Goal: Information Seeking & Learning: Learn about a topic

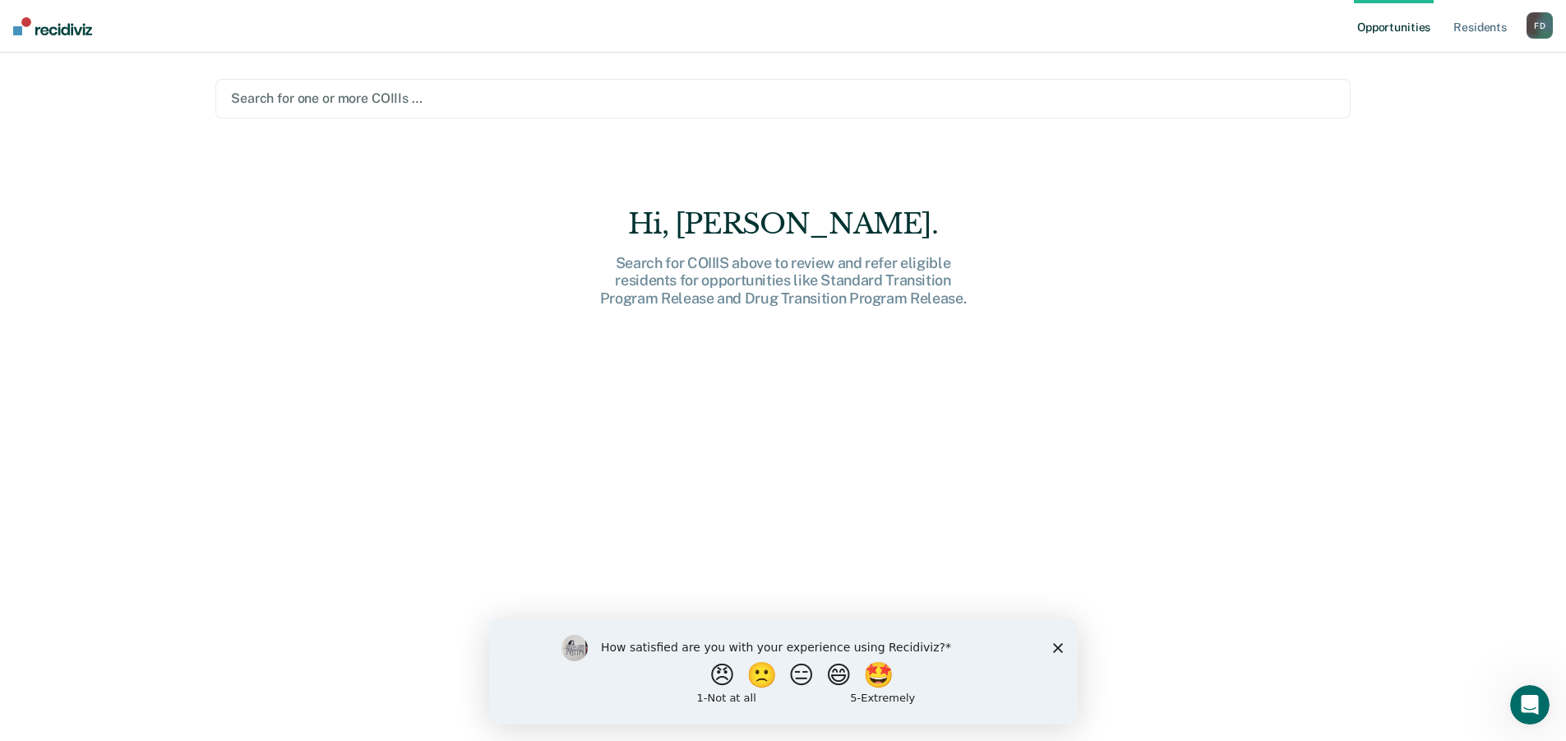
click at [384, 99] on div at bounding box center [783, 98] width 1104 height 19
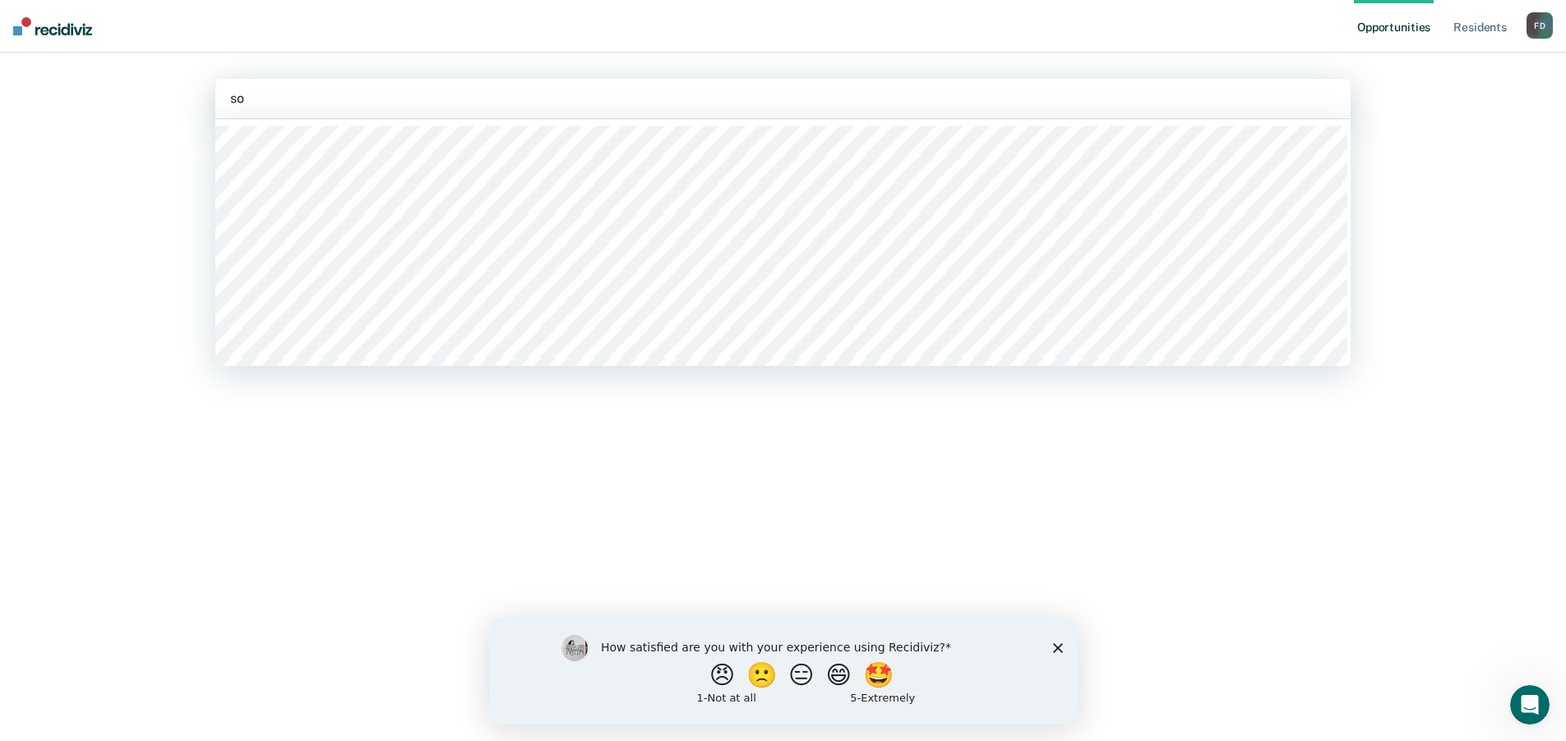
type input "sot"
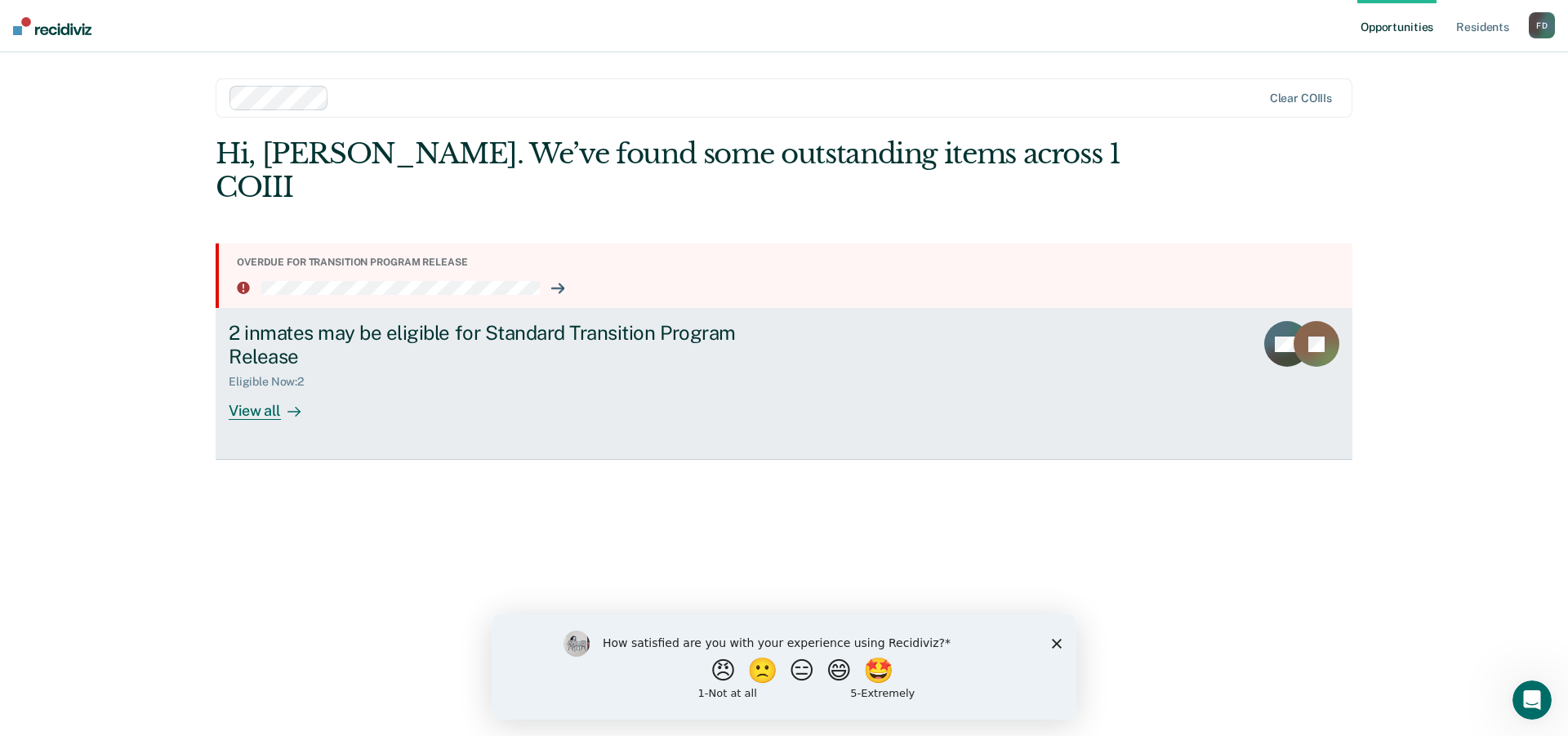
click at [258, 388] on div "View all" at bounding box center [274, 404] width 91 height 32
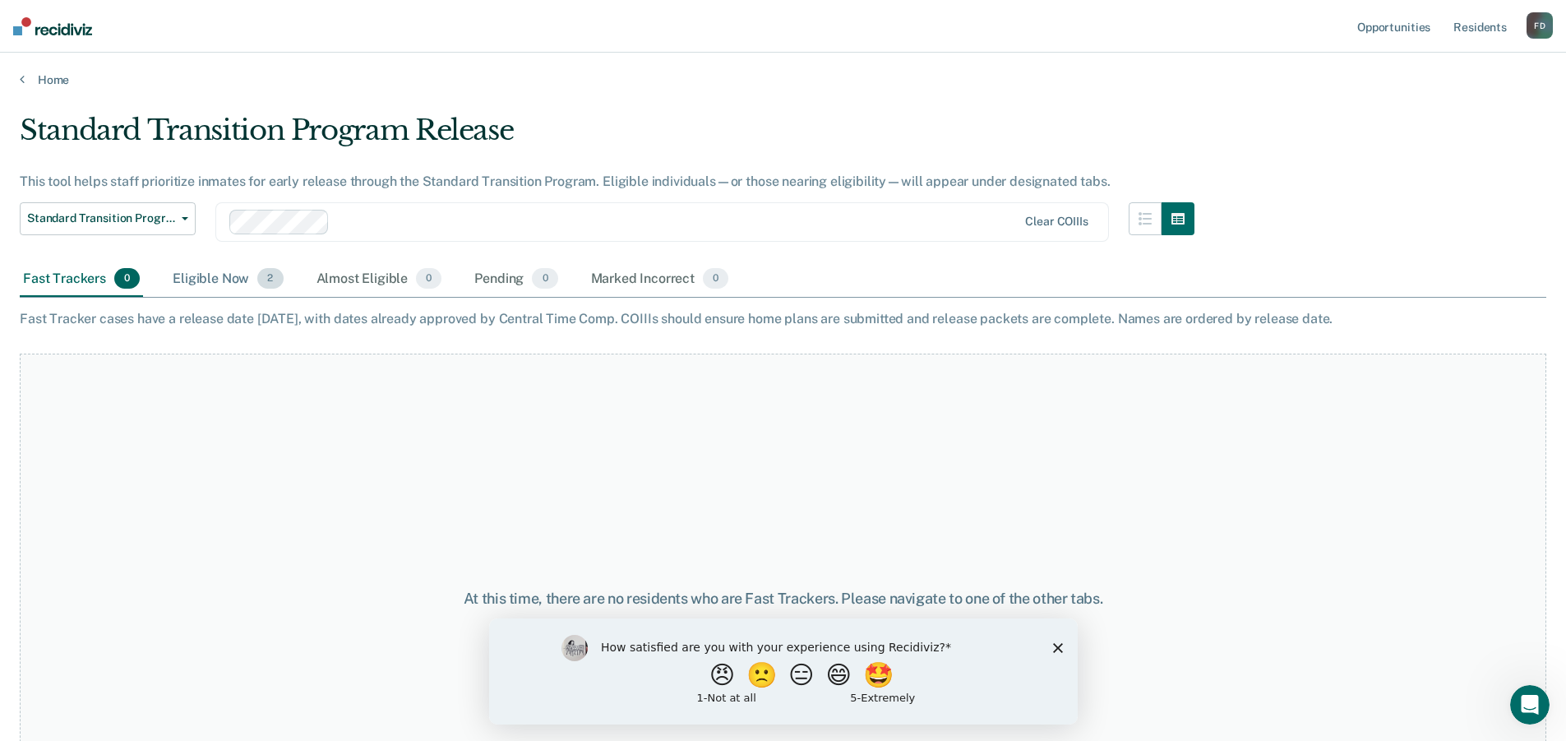
click at [228, 278] on div "Eligible Now 2" at bounding box center [227, 279] width 117 height 36
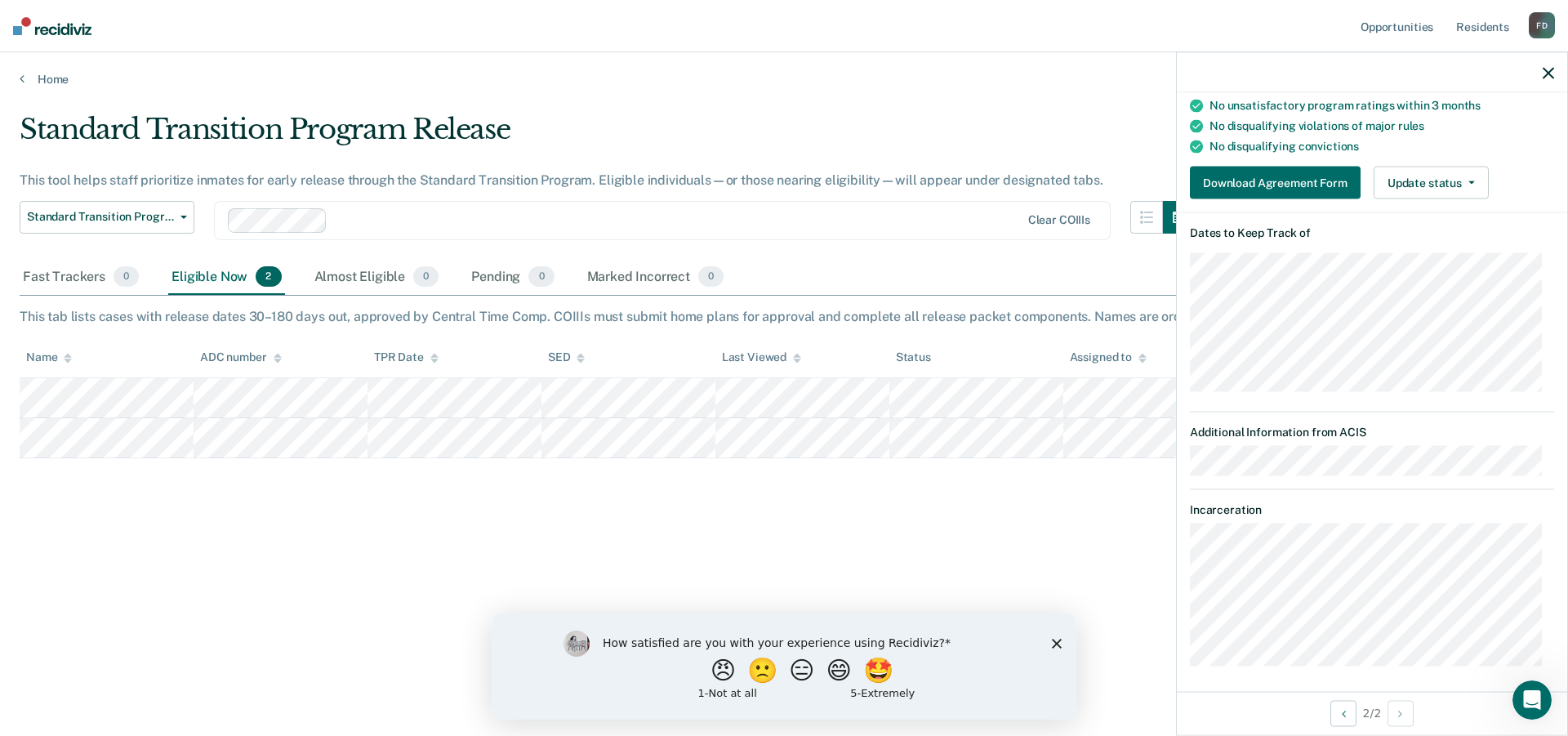
scroll to position [263, 0]
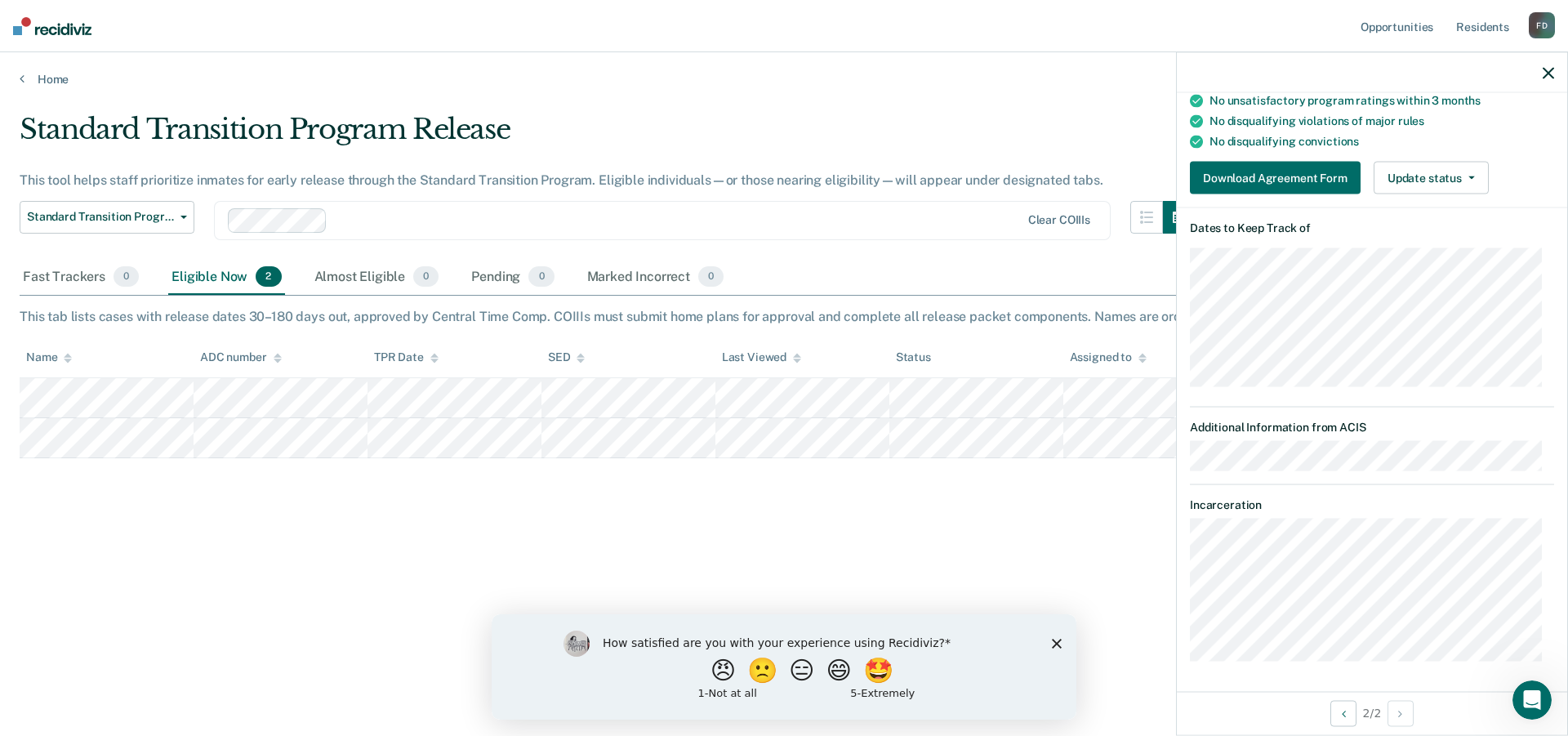
click at [1533, 701] on icon "Open Intercom Messenger" at bounding box center [1532, 699] width 12 height 13
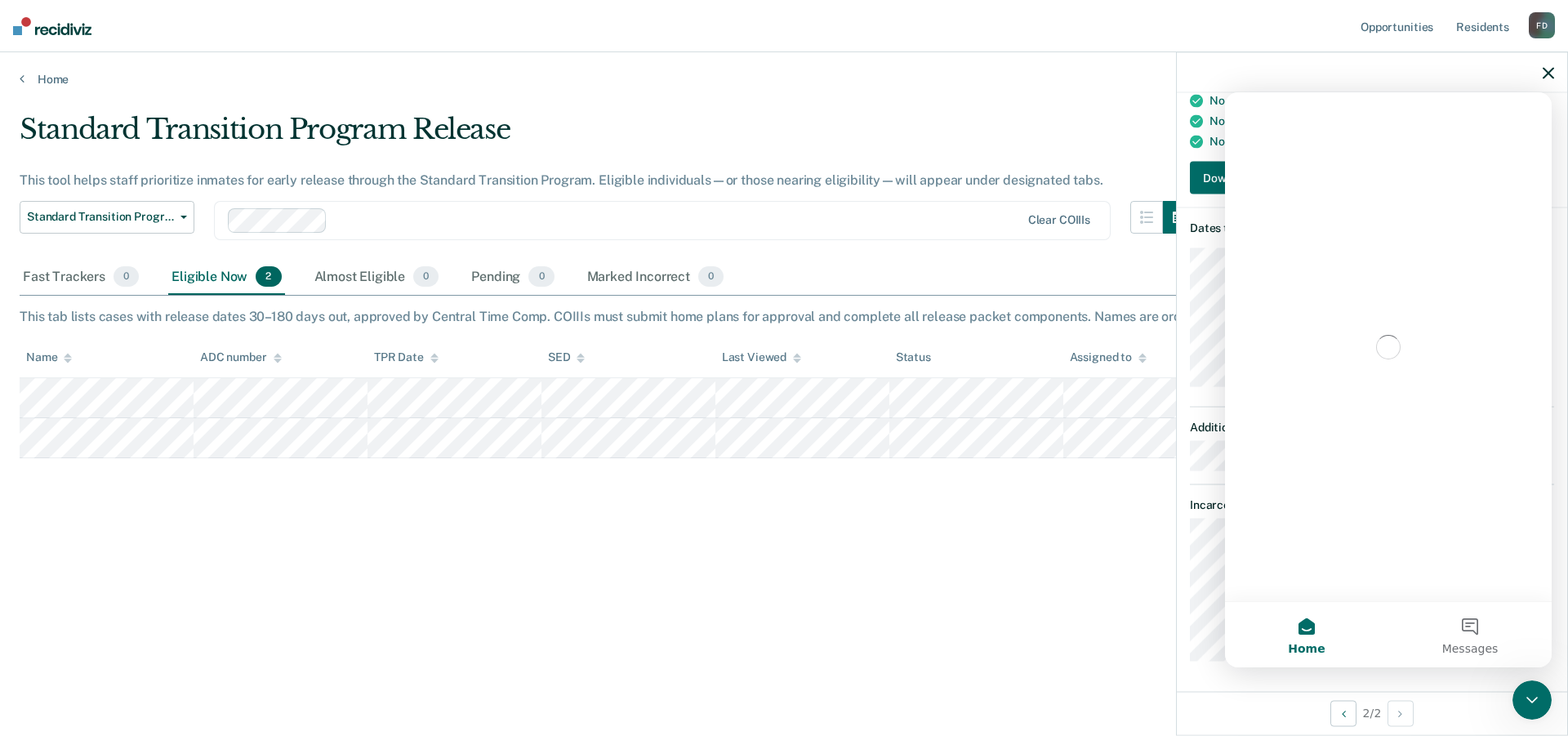
scroll to position [0, 0]
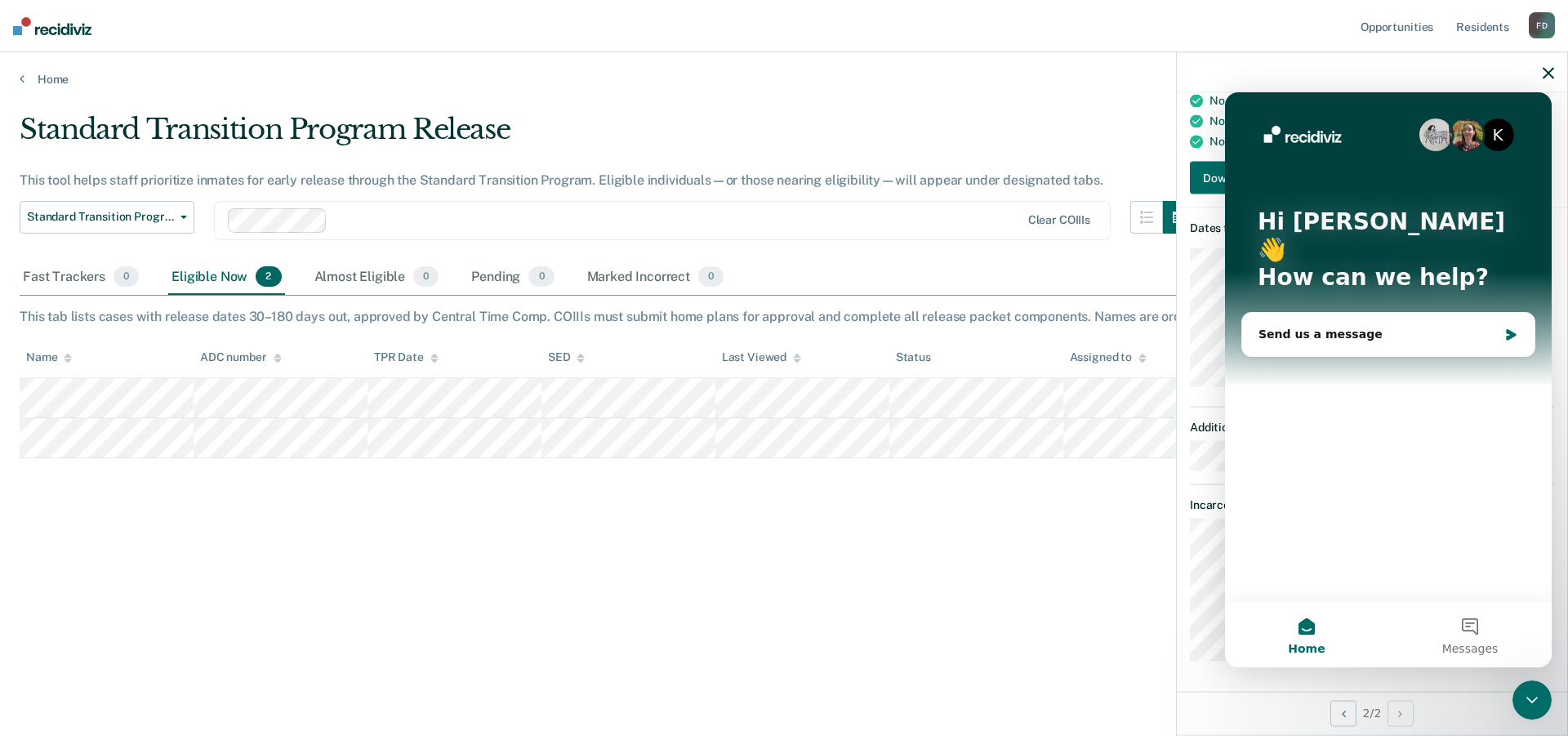
click at [1302, 627] on button "Home" at bounding box center [1306, 635] width 163 height 66
click at [1006, 690] on main "Standard Transition Program Release This tool helps staff prioritize inmates fo…" at bounding box center [784, 408] width 1568 height 645
click at [1240, 111] on div "K Hi [PERSON_NAME] 👋 How can we help? Send us a message" at bounding box center [1387, 347] width 327 height 509
click at [1550, 71] on icon "button" at bounding box center [1548, 73] width 12 height 12
click at [1176, 480] on div "Standard Transition Program Release This tool helps staff prioritize inmates fo…" at bounding box center [784, 363] width 1528 height 501
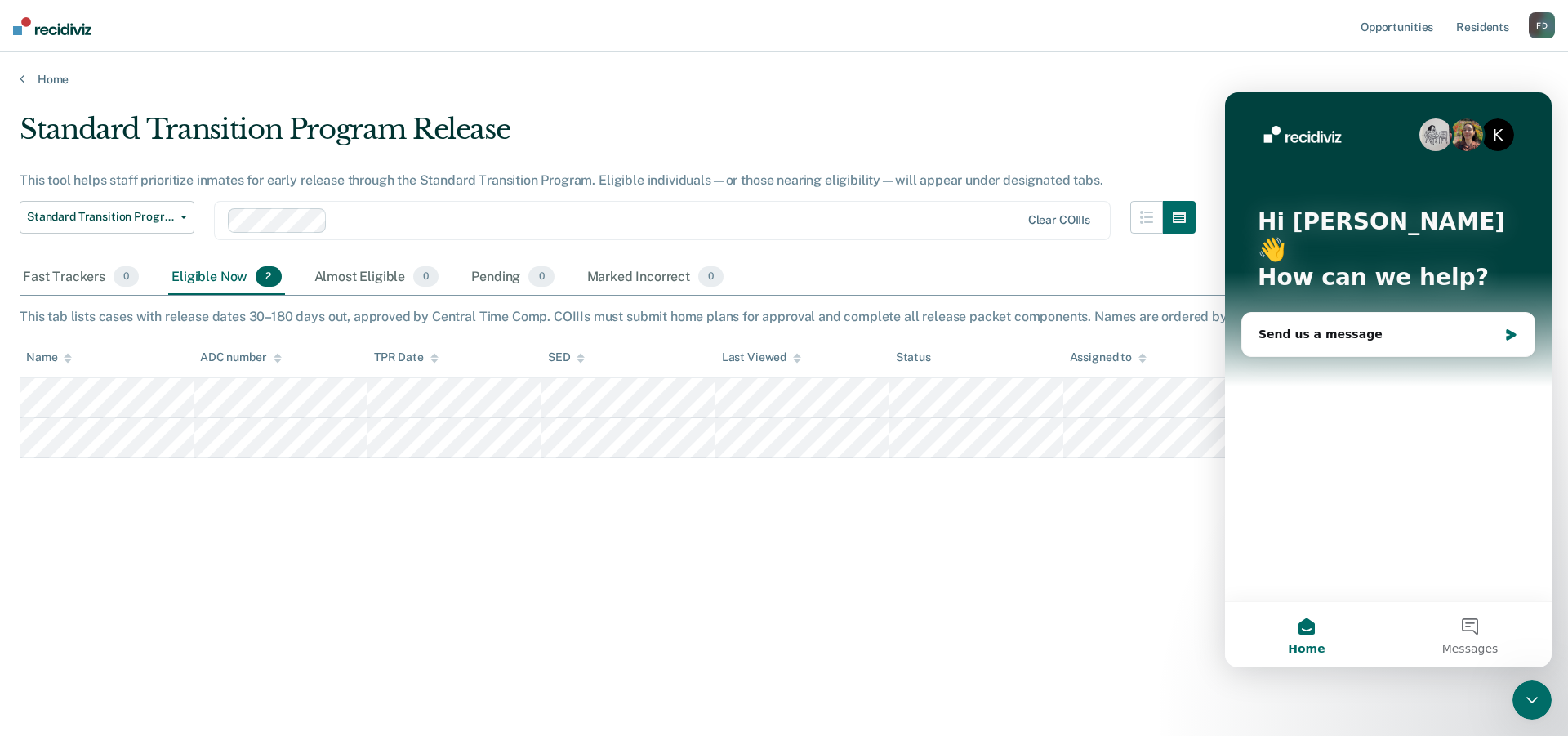
drag, startPoint x: 1291, startPoint y: 640, endPoint x: 1312, endPoint y: 636, distance: 21.4
click at [1292, 639] on button "Home" at bounding box center [1306, 635] width 163 height 66
click at [1304, 628] on button "Home" at bounding box center [1306, 635] width 163 height 66
click at [1532, 699] on icon "Close Intercom Messenger" at bounding box center [1532, 700] width 20 height 20
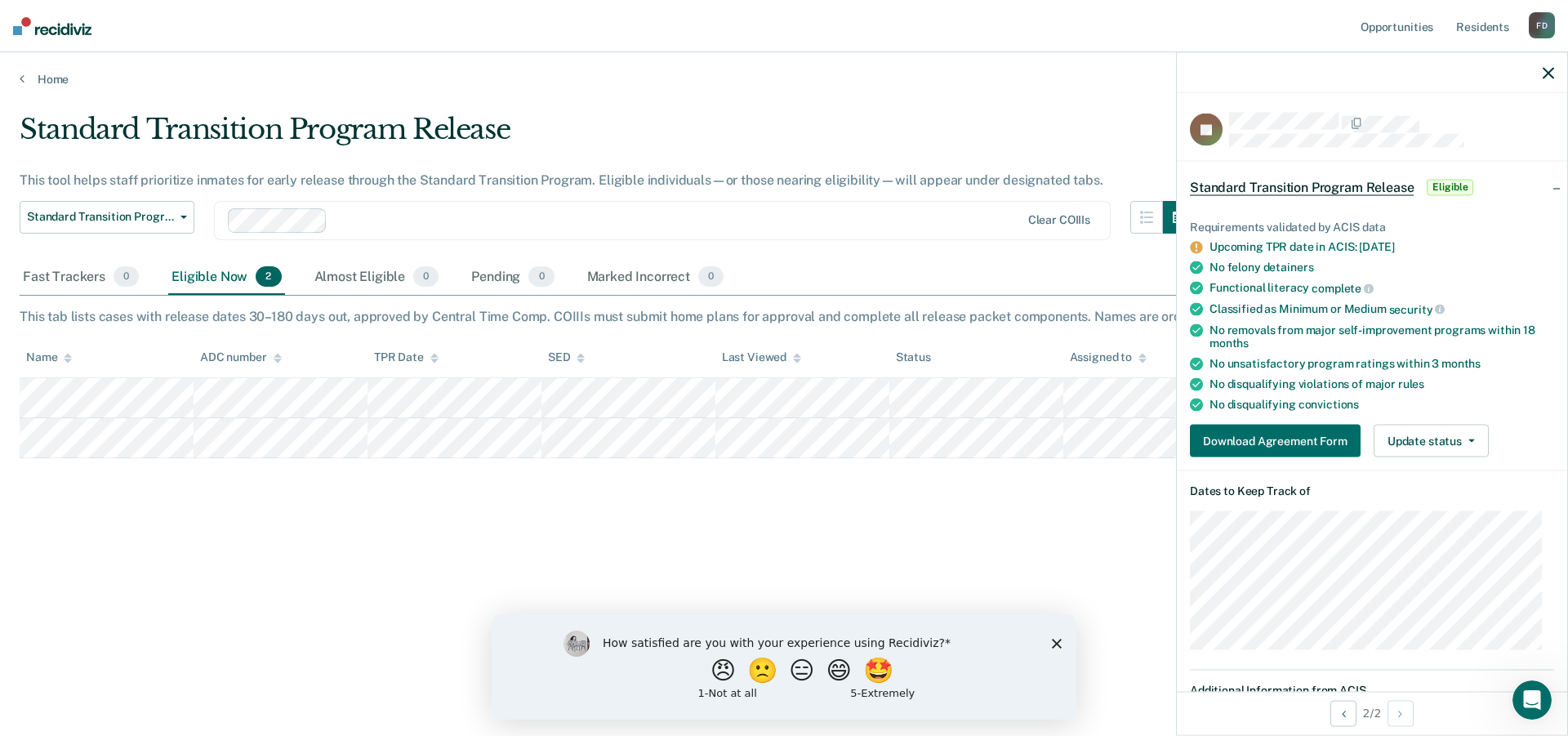
click at [1542, 73] on icon "button" at bounding box center [1548, 73] width 12 height 12
